Goal: Task Accomplishment & Management: Manage account settings

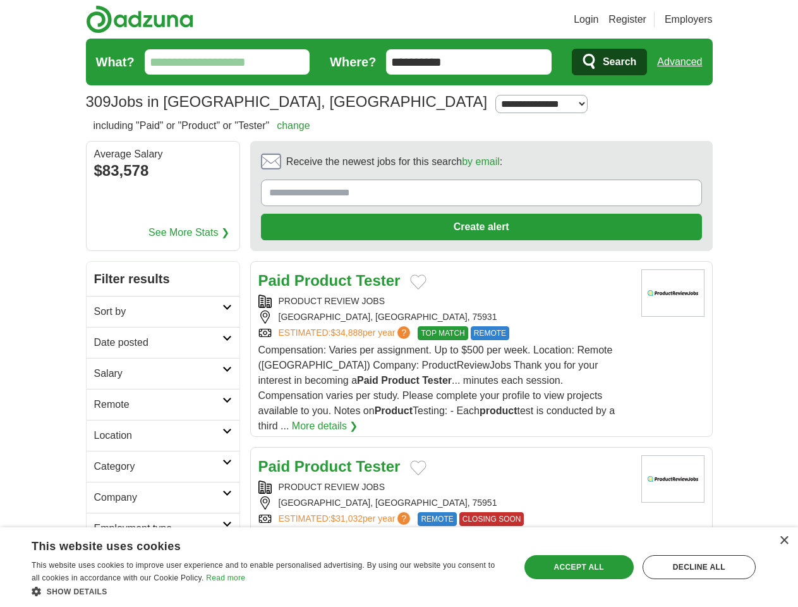
click at [598, 20] on link "Login" at bounding box center [586, 19] width 25 height 15
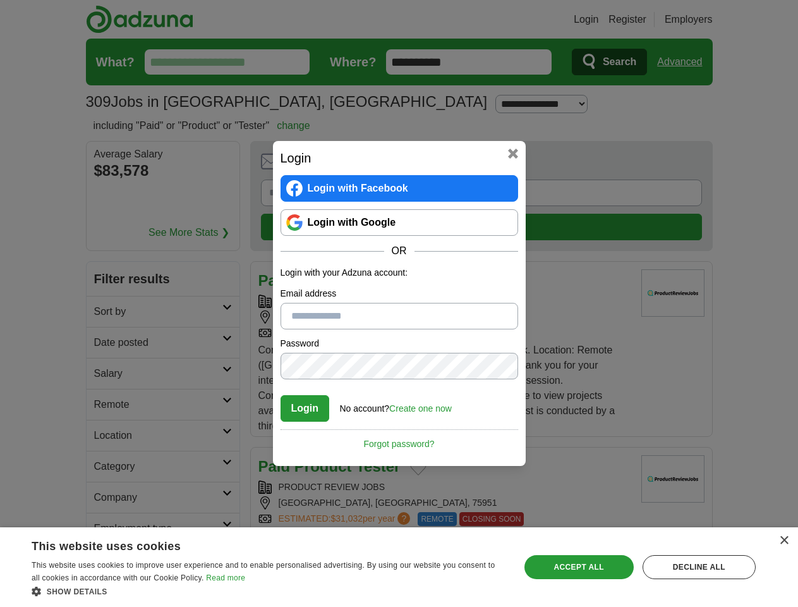
click at [703, 20] on div "Login Login with Facebook Login with Google OR Login with your Adzuna account: …" at bounding box center [399, 303] width 798 height 607
click at [684, 62] on div "Login Login with Facebook Login with Google OR Login with your Adzuna account: …" at bounding box center [399, 303] width 798 height 607
click at [152, 172] on div "Login Login with Facebook Login with Google OR Login with your Adzuna account: …" at bounding box center [399, 303] width 798 height 607
click at [446, 165] on h2 "Login" at bounding box center [400, 157] width 238 height 19
click at [739, 166] on div "Login Login with Facebook Login with Google OR Login with your Adzuna account: …" at bounding box center [399, 303] width 798 height 607
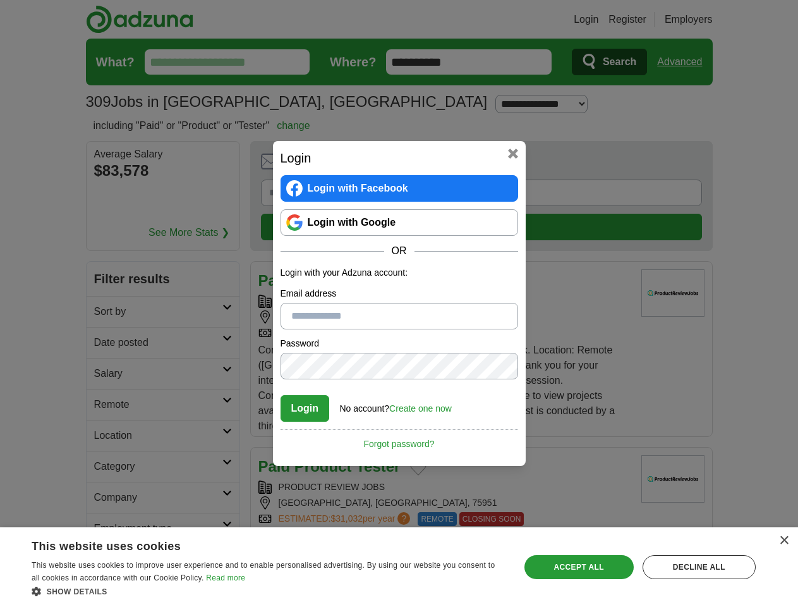
click at [106, 250] on div "Login Login with Facebook Login with Google OR Login with your Adzuna account: …" at bounding box center [399, 303] width 798 height 607
click at [106, 281] on div "Login Login with Facebook Login with Google OR Login with your Adzuna account: …" at bounding box center [399, 303] width 798 height 607
click at [106, 312] on div "Login Login with Facebook Login with Google OR Login with your Adzuna account: …" at bounding box center [399, 303] width 798 height 607
click at [106, 343] on div "Login Login with Facebook Login with Google OR Login with your Adzuna account: …" at bounding box center [399, 303] width 798 height 607
